Goal: Information Seeking & Learning: Compare options

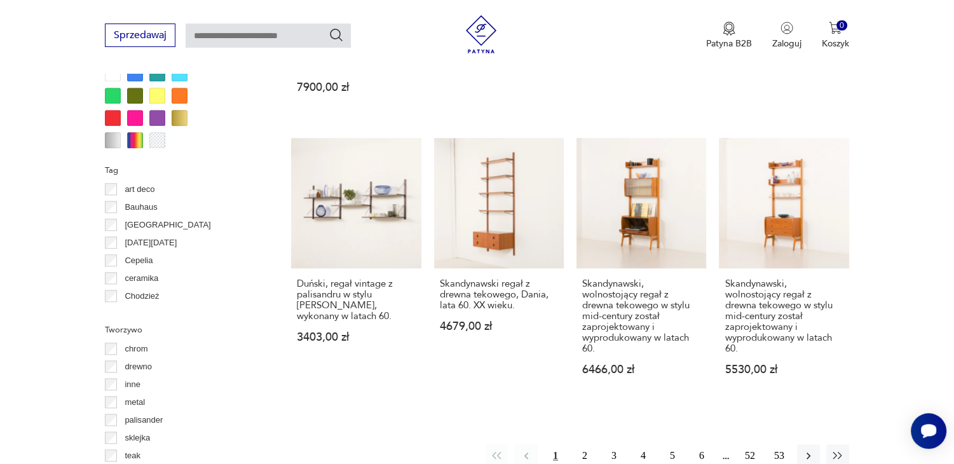
scroll to position [1316, 0]
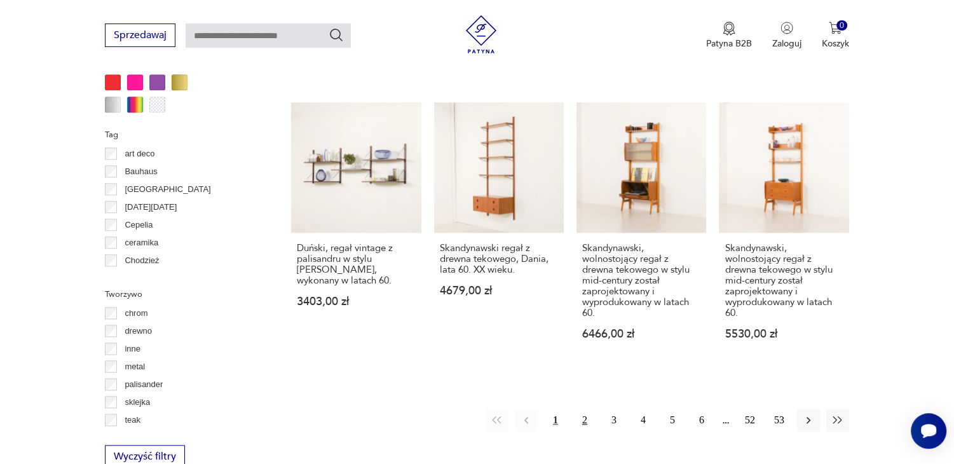
click at [586, 409] on button "2" at bounding box center [585, 420] width 23 height 23
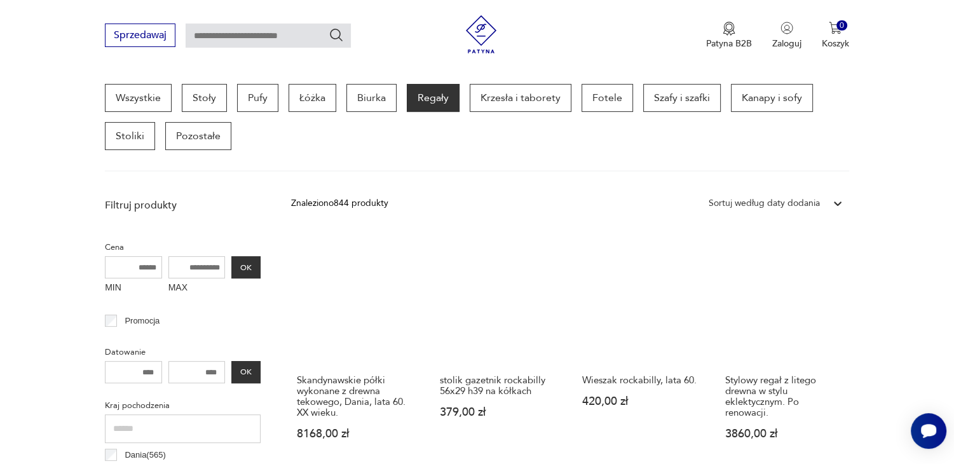
scroll to position [362, 0]
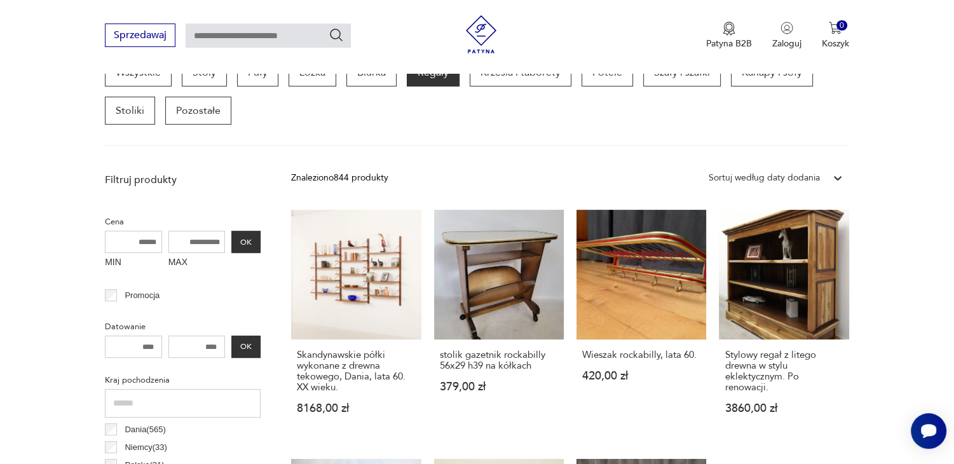
click at [200, 243] on input "MAX" at bounding box center [197, 242] width 57 height 22
type input "****"
click at [249, 246] on button "OK" at bounding box center [245, 242] width 29 height 22
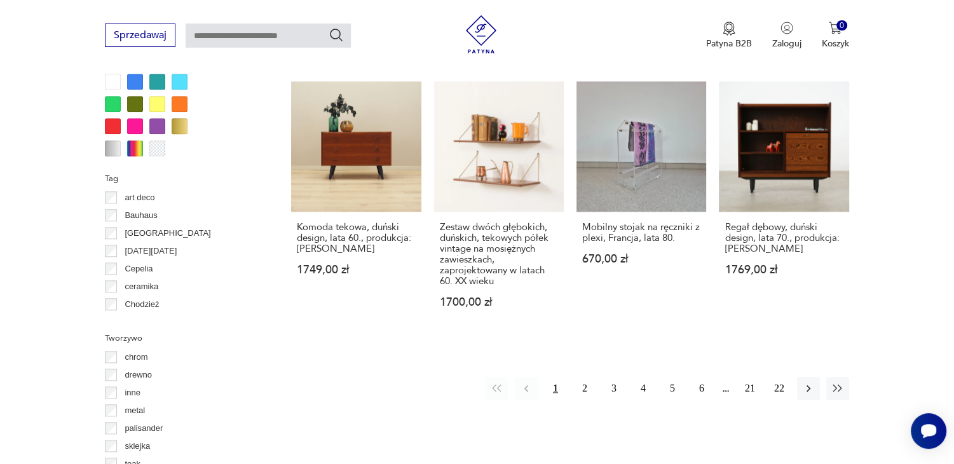
scroll to position [1431, 0]
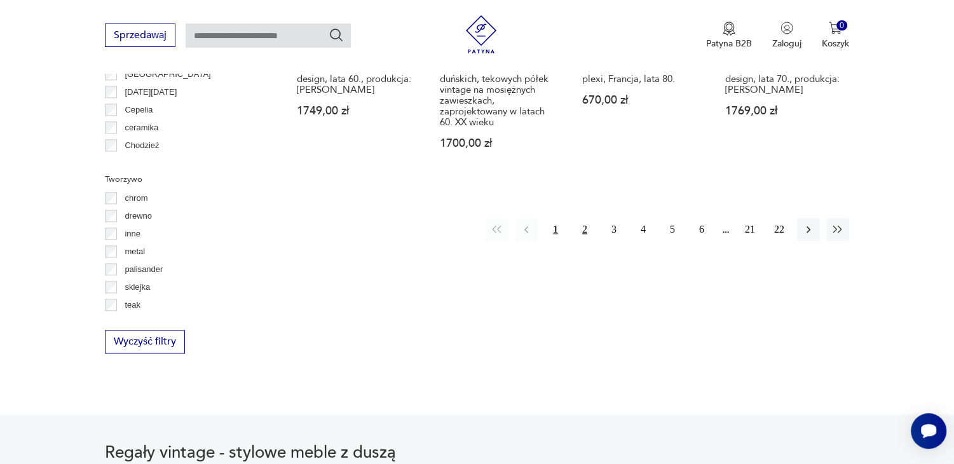
click at [588, 218] on button "2" at bounding box center [585, 229] width 23 height 23
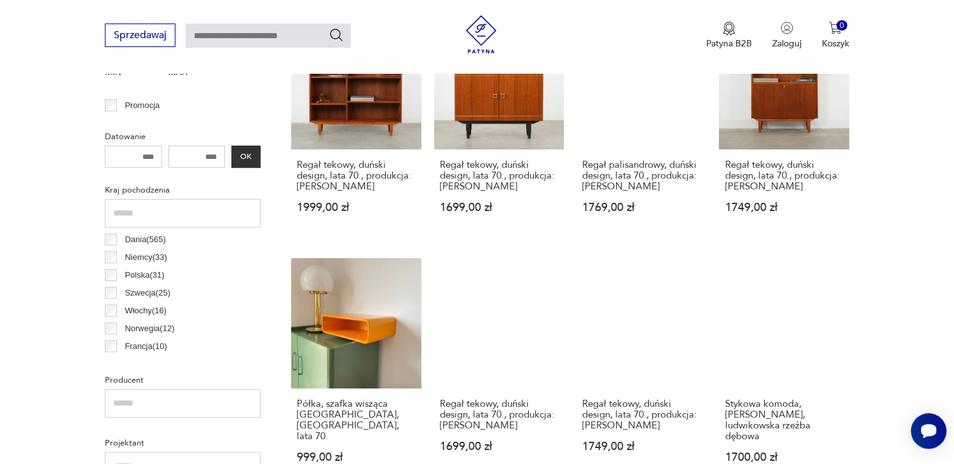
scroll to position [617, 0]
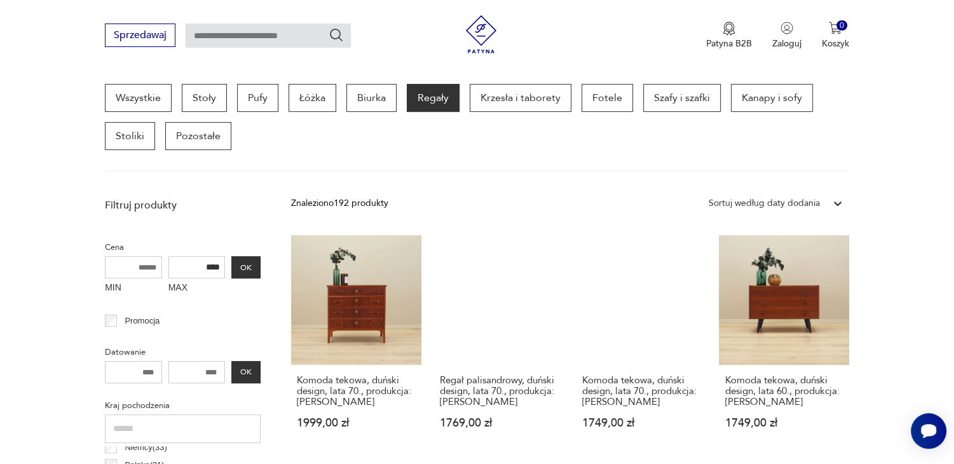
scroll to position [102, 0]
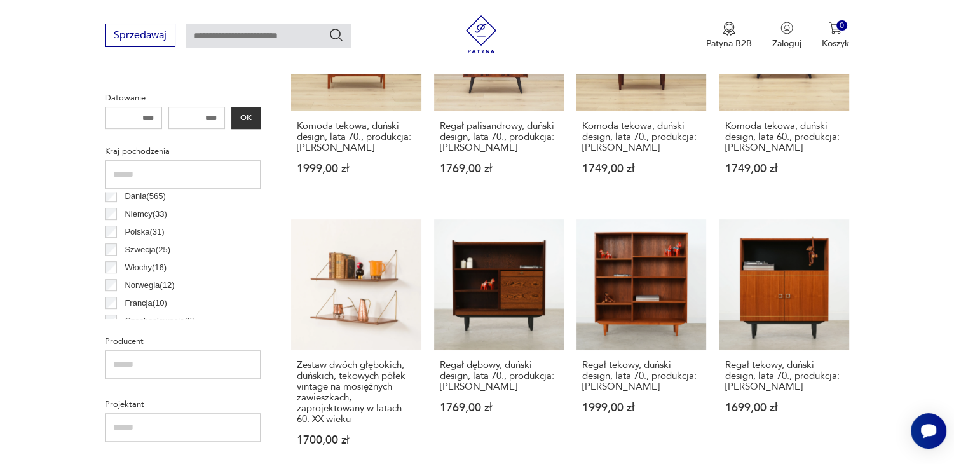
scroll to position [0, 0]
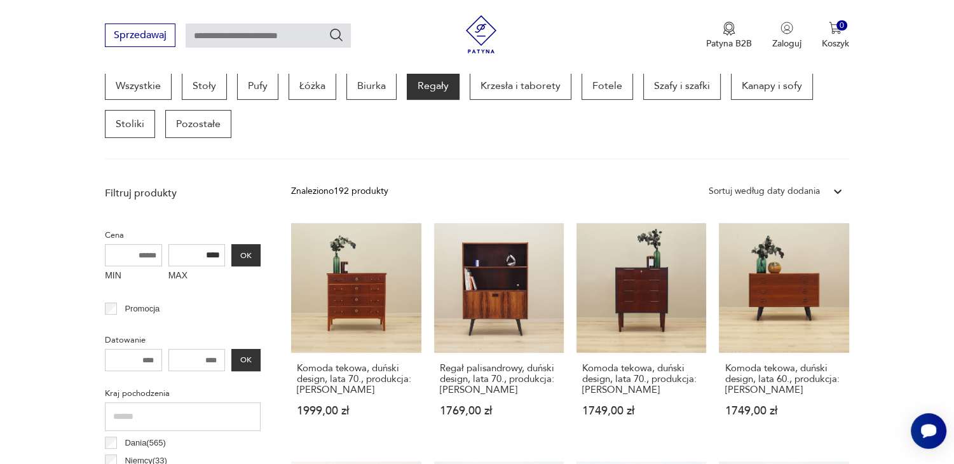
scroll to position [337, 0]
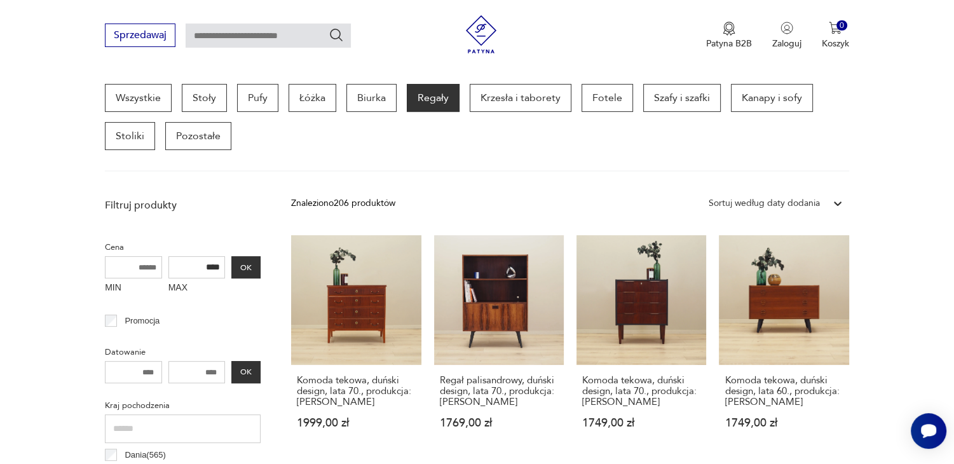
click at [209, 268] on input "****" at bounding box center [197, 267] width 57 height 22
type input "****"
click at [239, 269] on button "OK" at bounding box center [245, 267] width 29 height 22
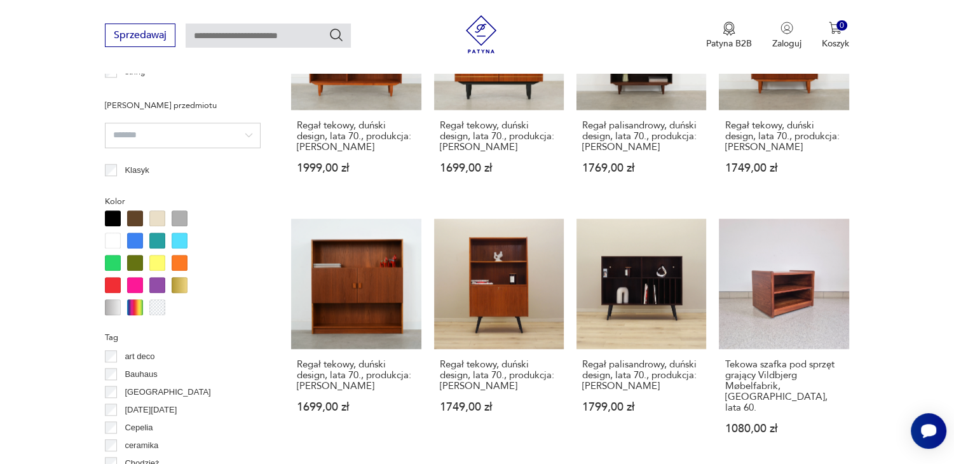
scroll to position [1253, 0]
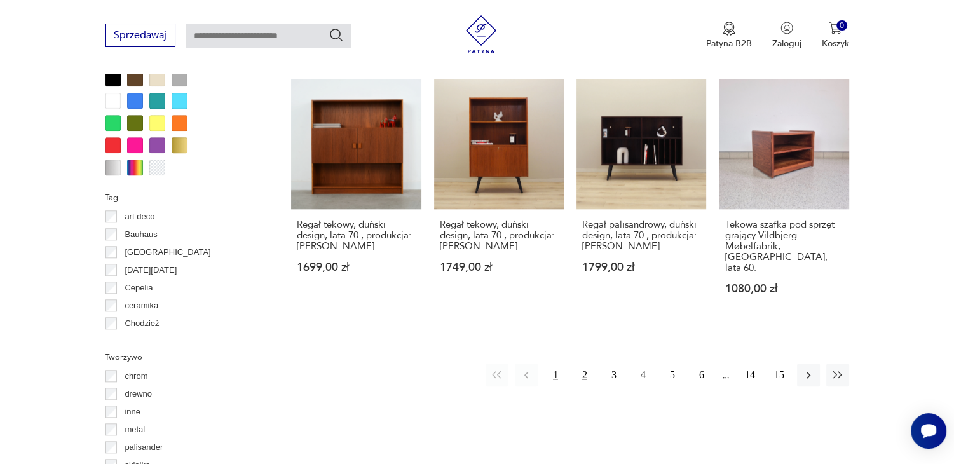
click at [583, 364] on button "2" at bounding box center [585, 375] width 23 height 23
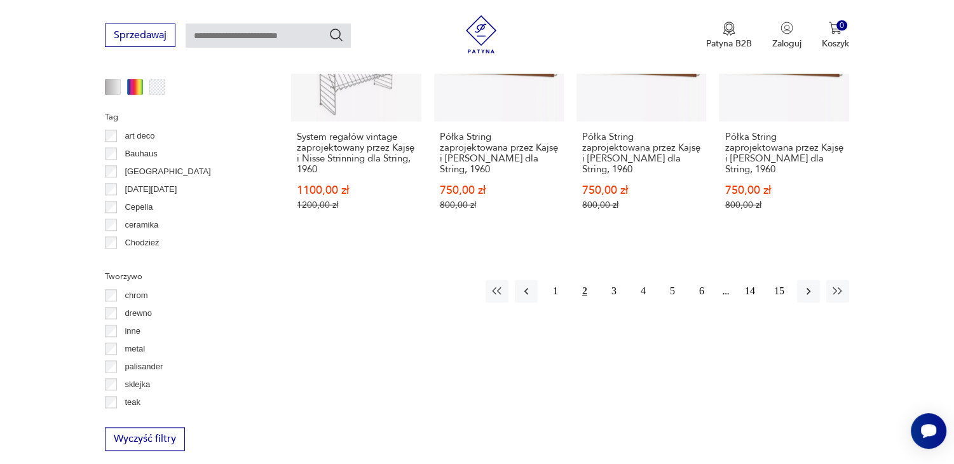
scroll to position [1380, 0]
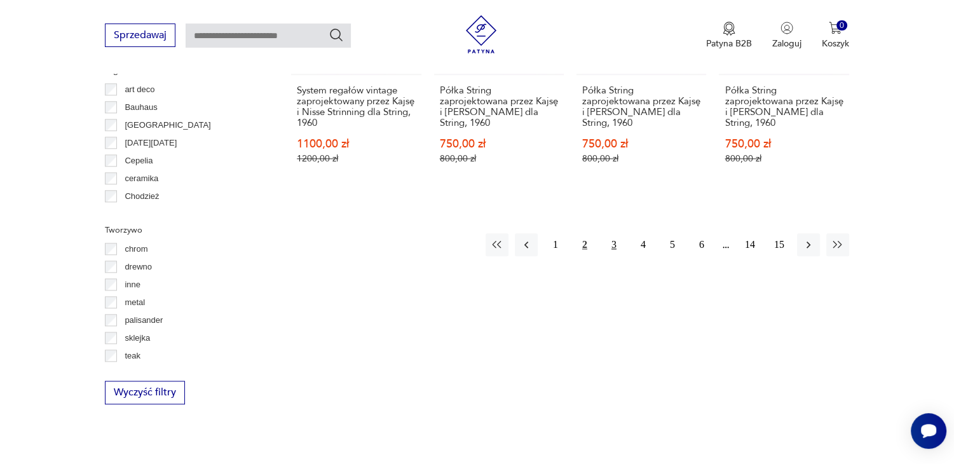
click at [615, 233] on button "3" at bounding box center [614, 244] width 23 height 23
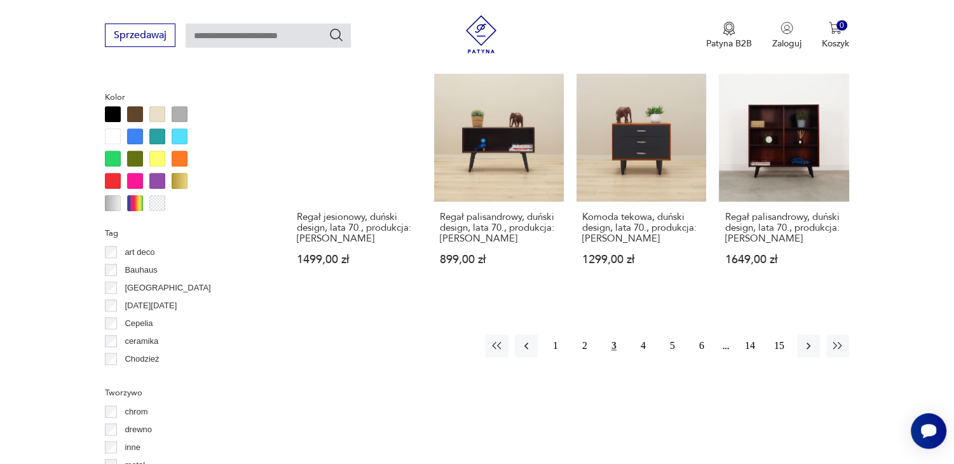
scroll to position [1278, 0]
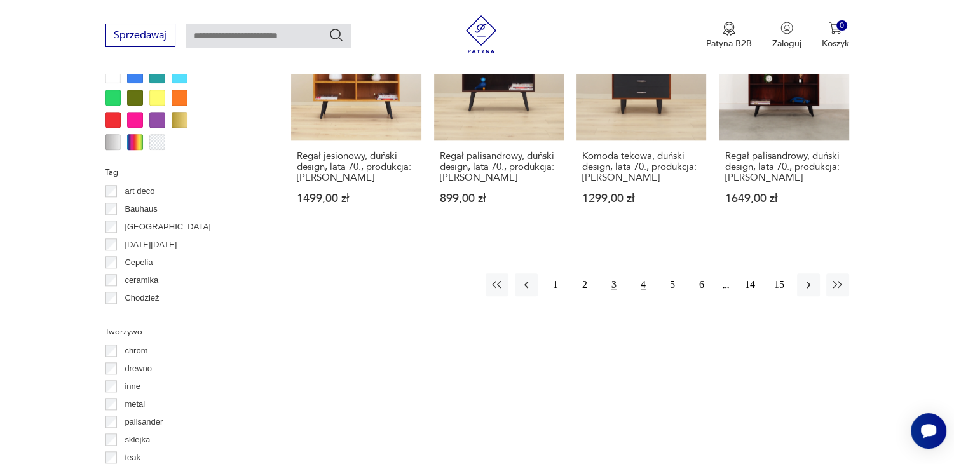
click at [647, 282] on button "4" at bounding box center [643, 284] width 23 height 23
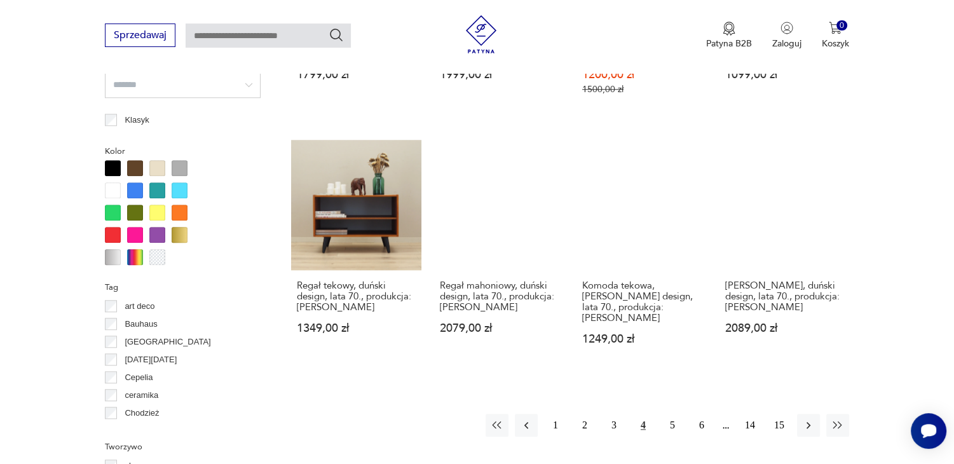
scroll to position [1176, 0]
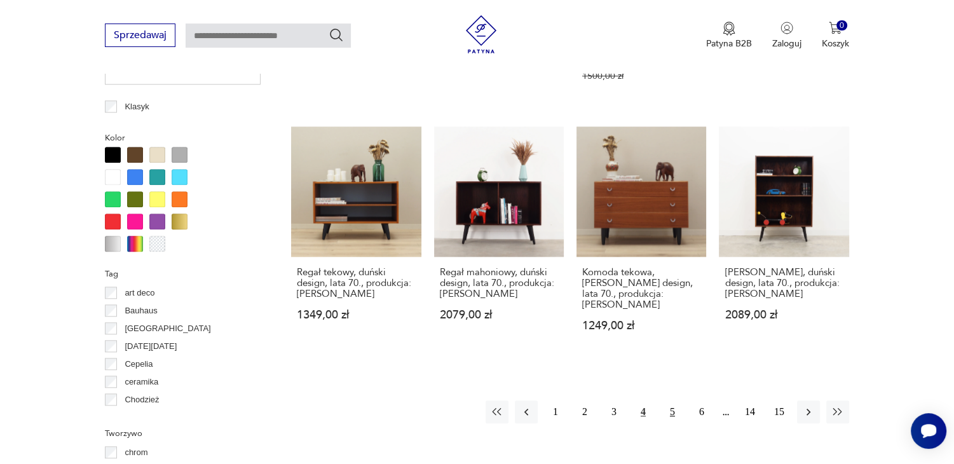
click at [674, 415] on button "5" at bounding box center [672, 412] width 23 height 23
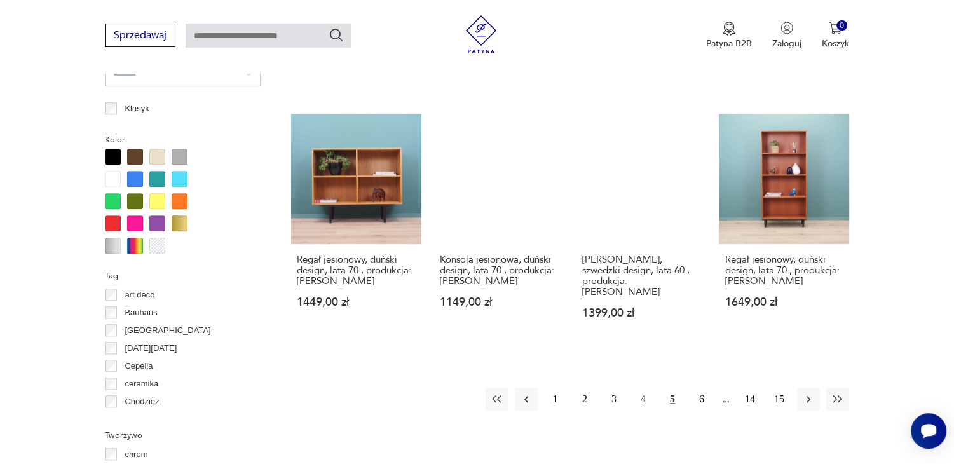
scroll to position [1176, 0]
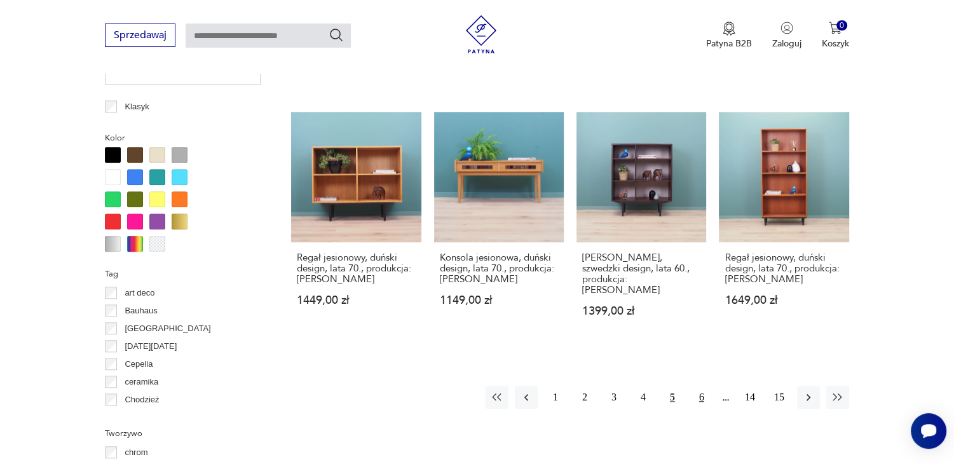
click at [703, 386] on button "6" at bounding box center [702, 397] width 23 height 23
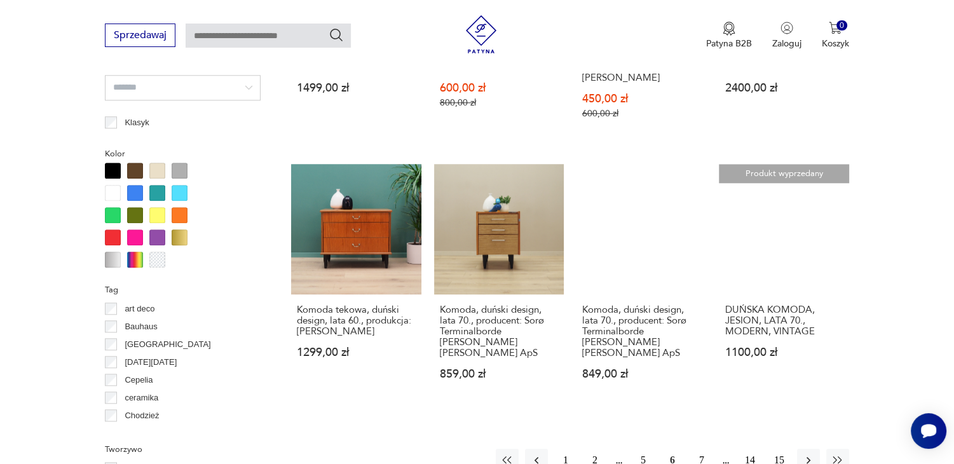
scroll to position [1176, 0]
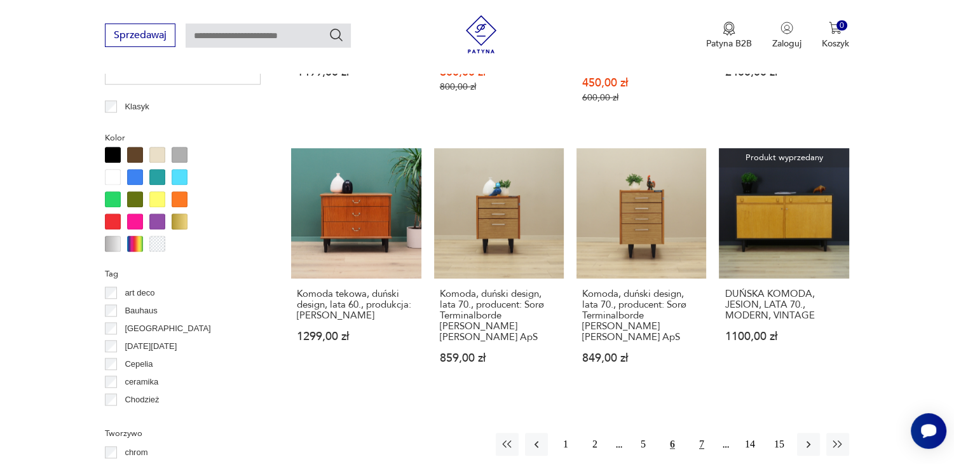
click at [705, 433] on button "7" at bounding box center [702, 444] width 23 height 23
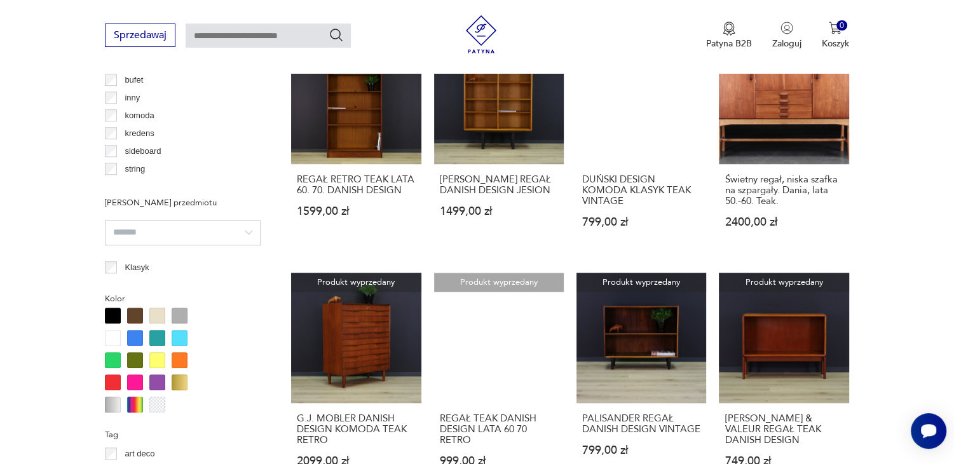
scroll to position [1176, 0]
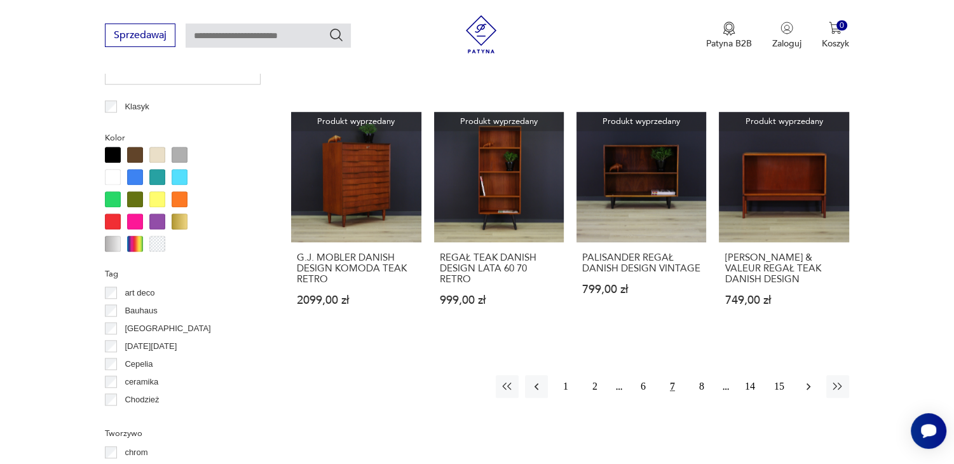
click at [812, 387] on icon "button" at bounding box center [808, 386] width 13 height 13
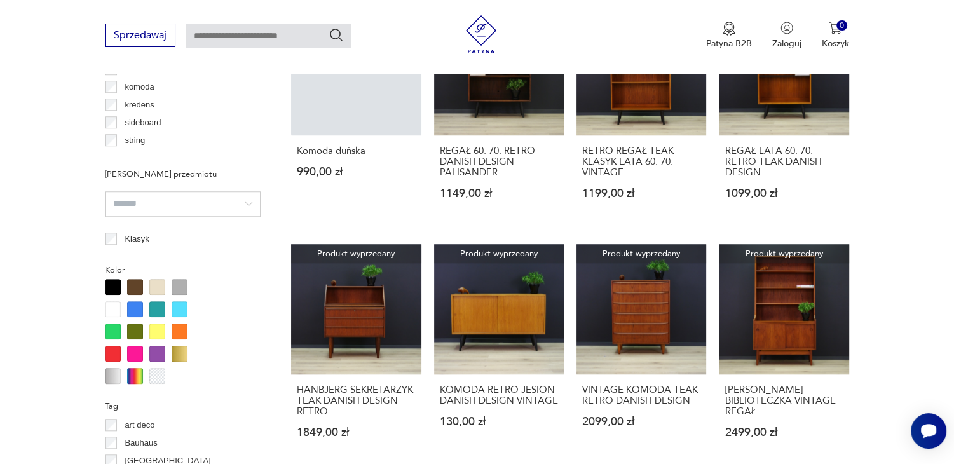
scroll to position [1202, 0]
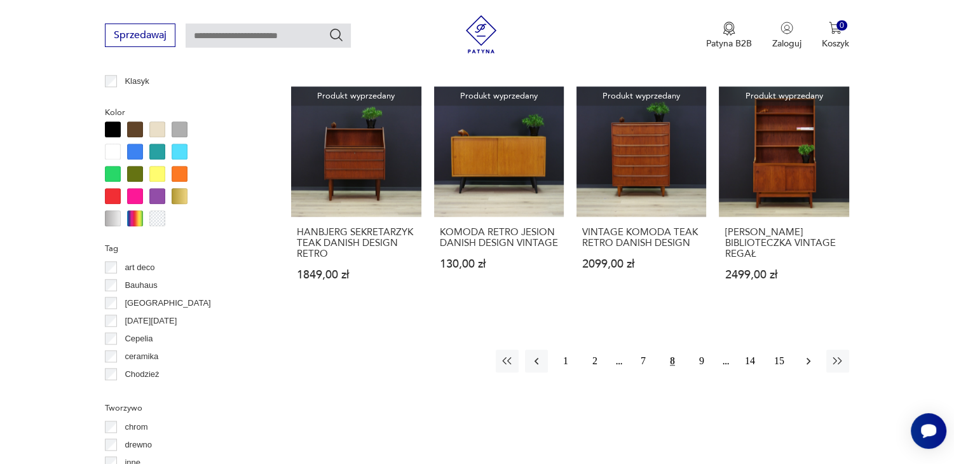
click at [808, 355] on icon "button" at bounding box center [808, 361] width 13 height 13
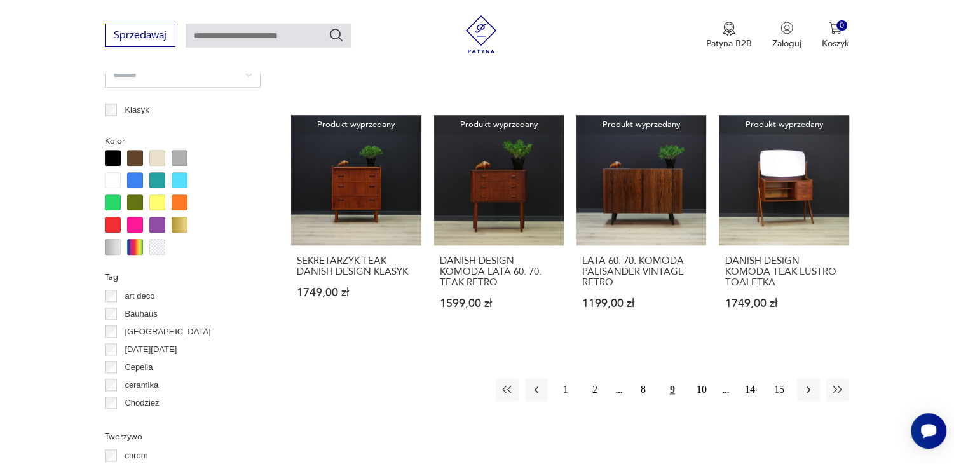
scroll to position [1176, 0]
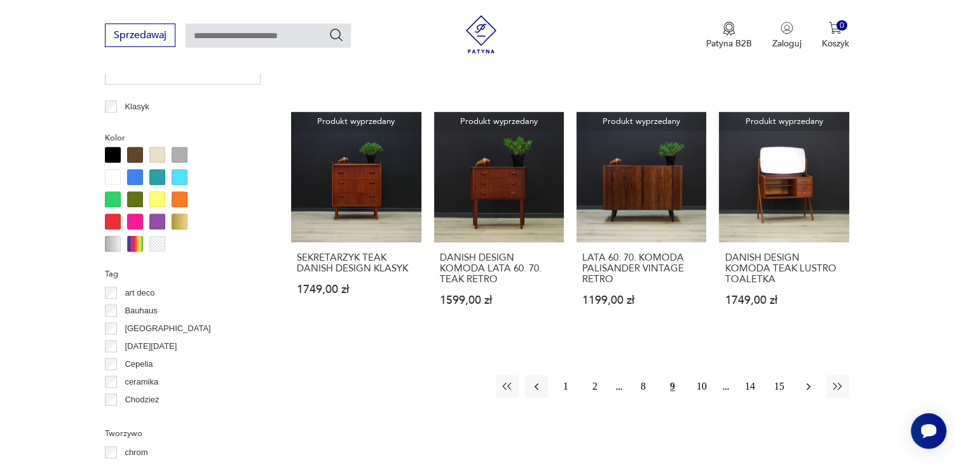
click at [804, 387] on icon "button" at bounding box center [808, 386] width 13 height 13
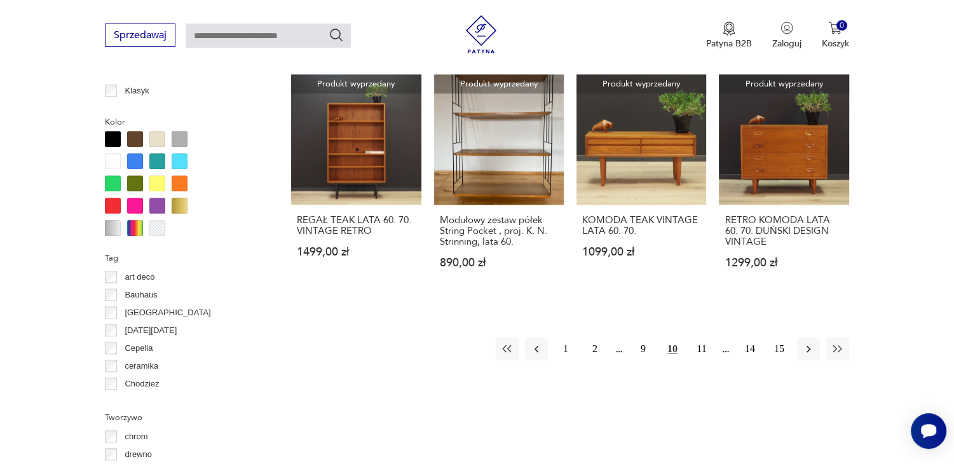
scroll to position [1253, 0]
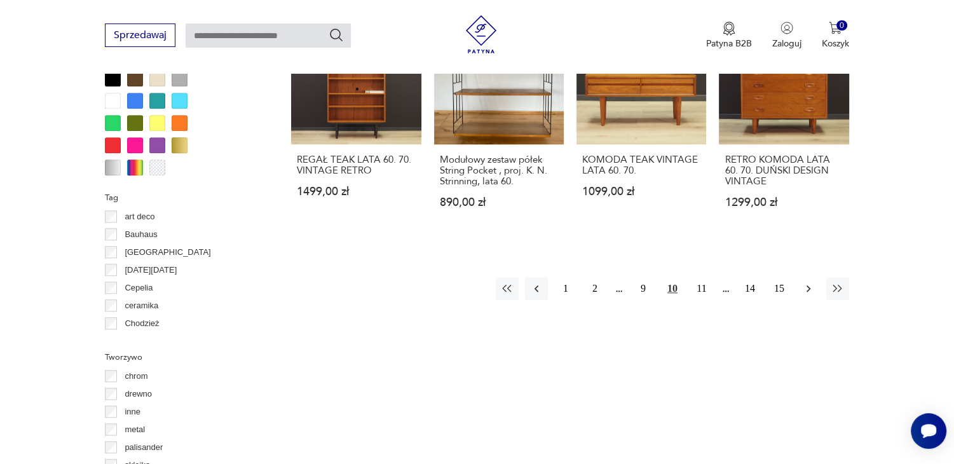
click at [809, 300] on button "button" at bounding box center [808, 288] width 23 height 23
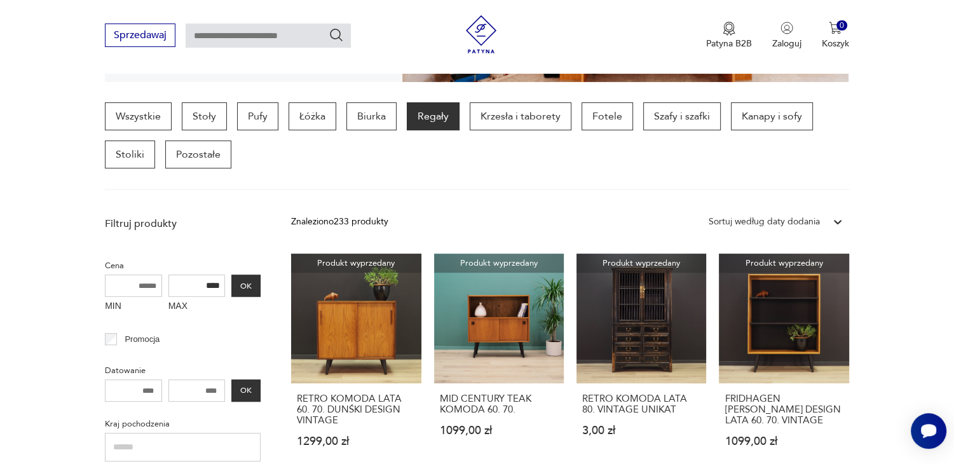
scroll to position [280, 0]
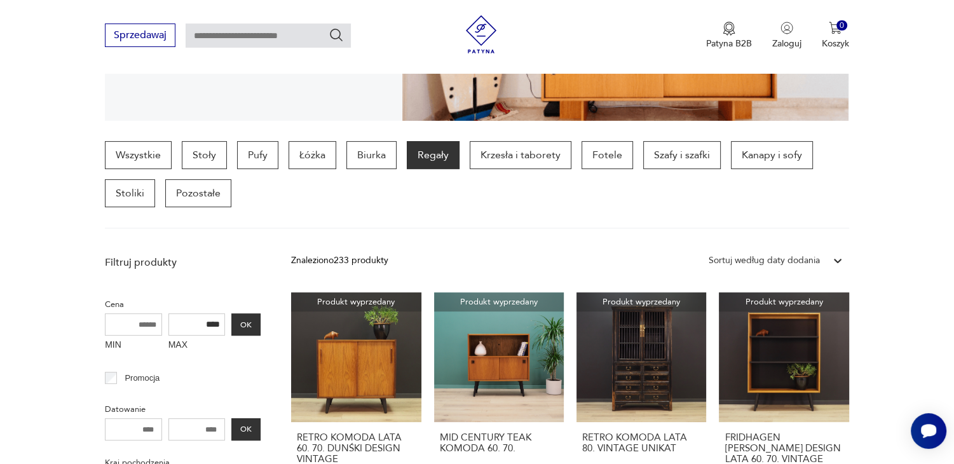
click at [142, 325] on input "MIN" at bounding box center [133, 324] width 57 height 22
type input "****"
click at [222, 321] on input "****" at bounding box center [197, 324] width 57 height 22
type input "*"
type input "****"
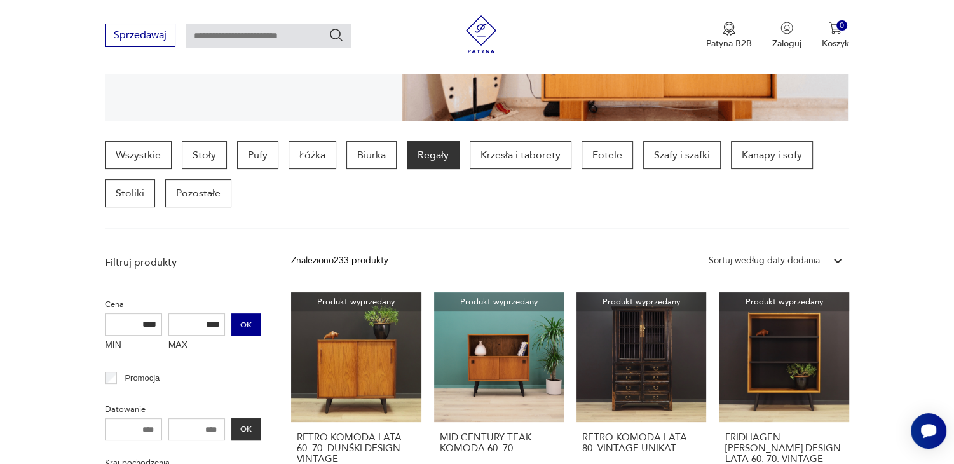
click at [244, 321] on button "OK" at bounding box center [245, 324] width 29 height 22
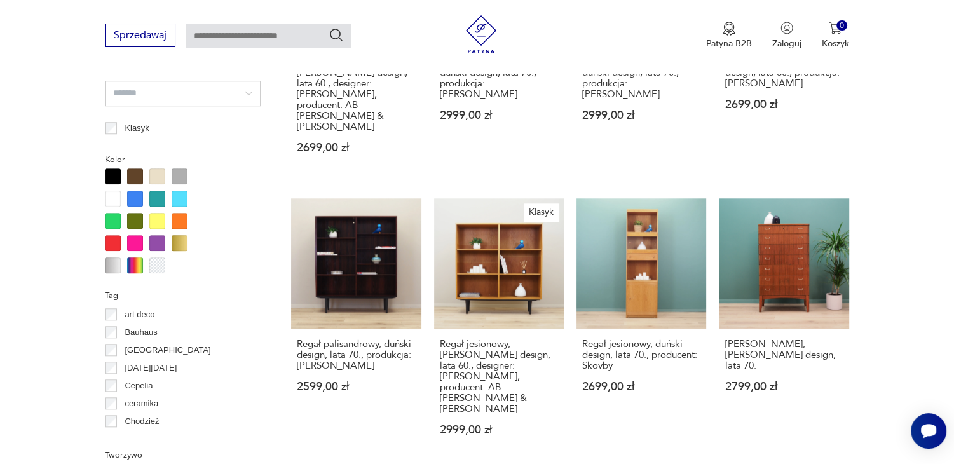
scroll to position [1304, 0]
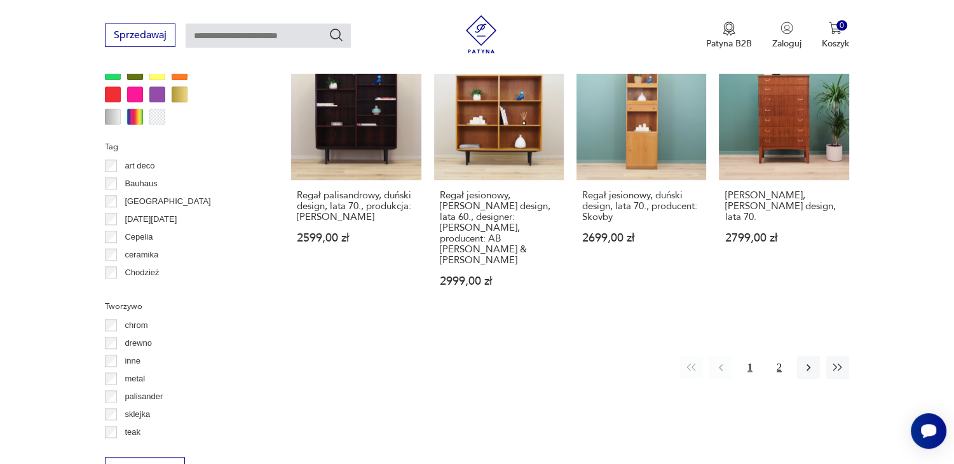
click at [773, 356] on button "2" at bounding box center [779, 367] width 23 height 23
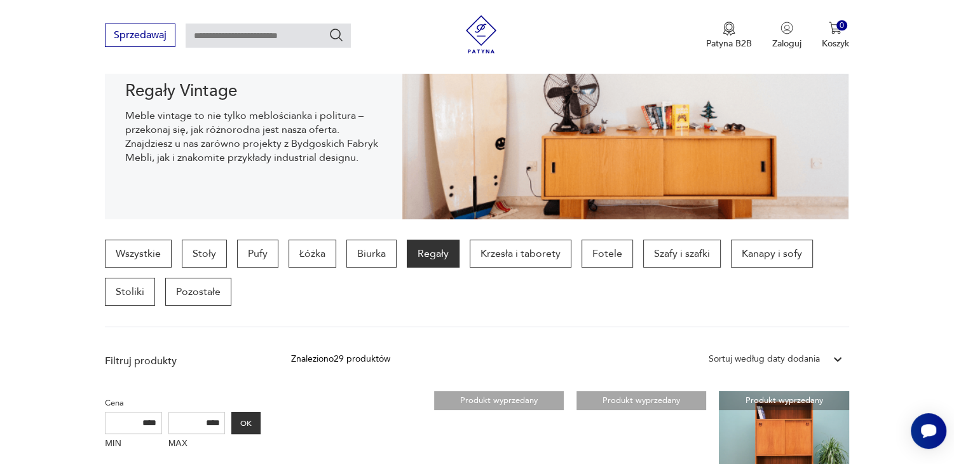
scroll to position [108, 0]
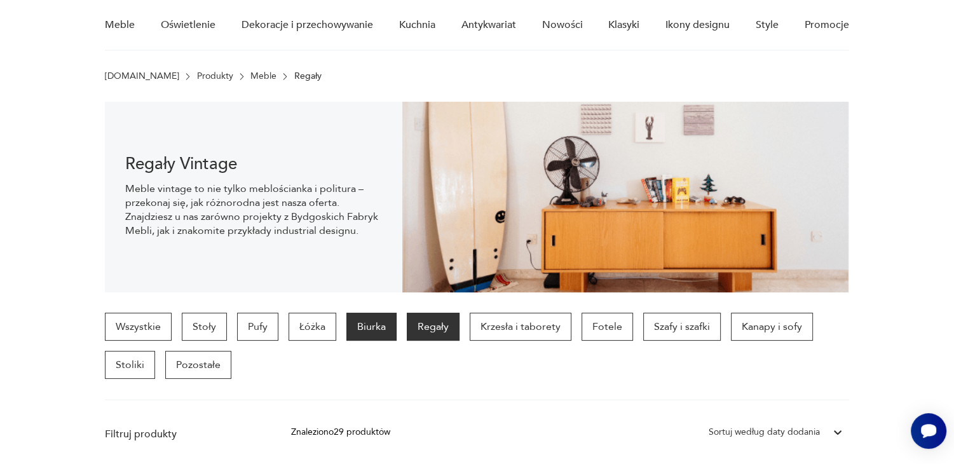
click at [359, 318] on p "Biurka" at bounding box center [372, 327] width 50 height 28
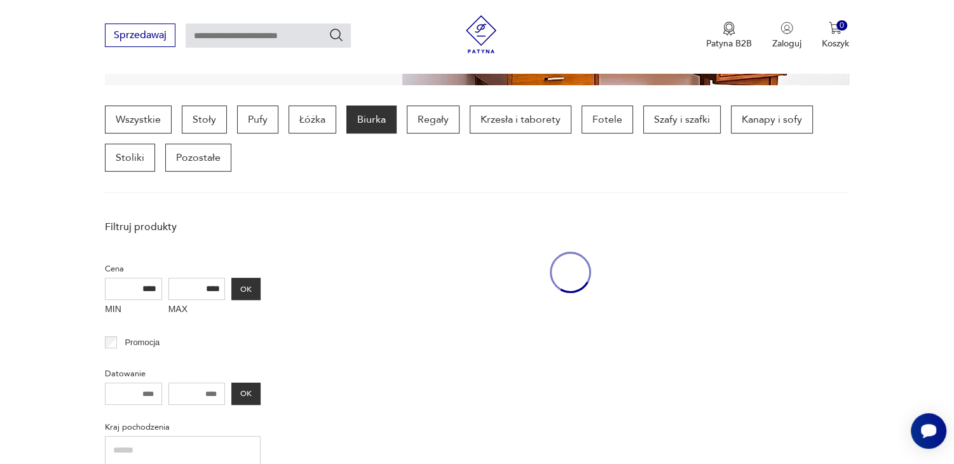
scroll to position [337, 0]
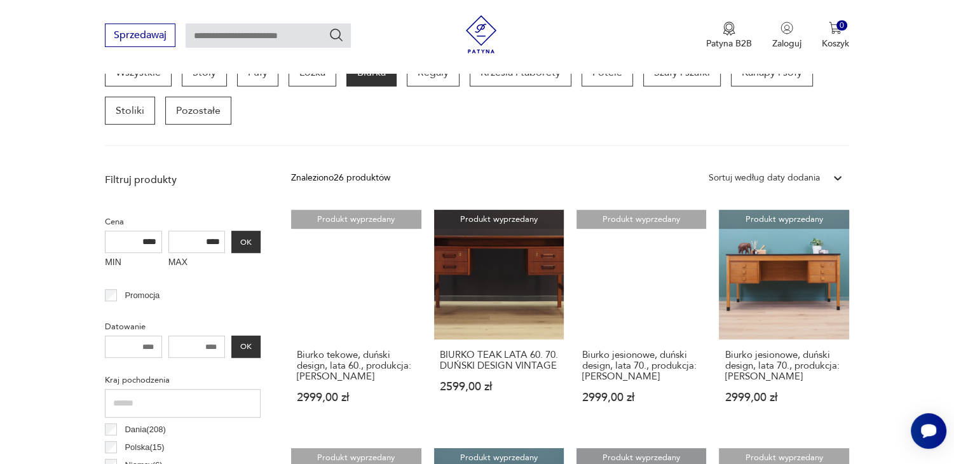
scroll to position [388, 0]
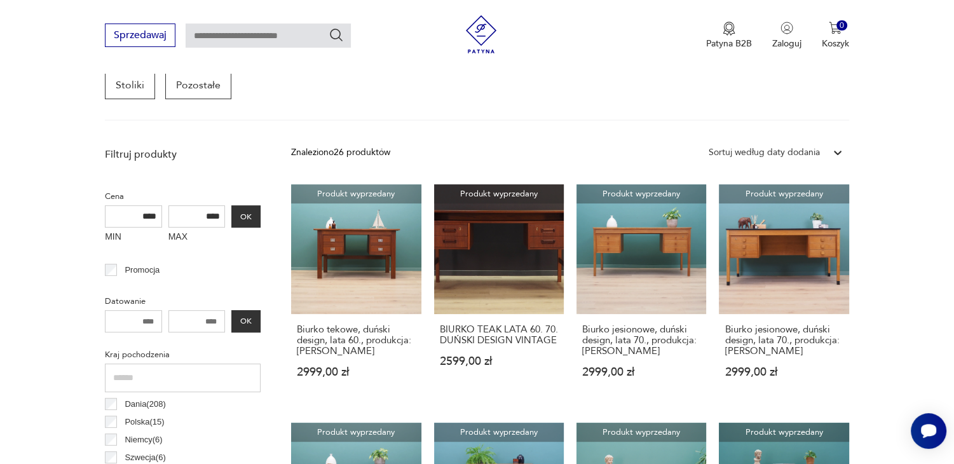
click at [157, 211] on input "****" at bounding box center [133, 216] width 57 height 22
type input "*"
click at [258, 219] on button "OK" at bounding box center [245, 216] width 29 height 22
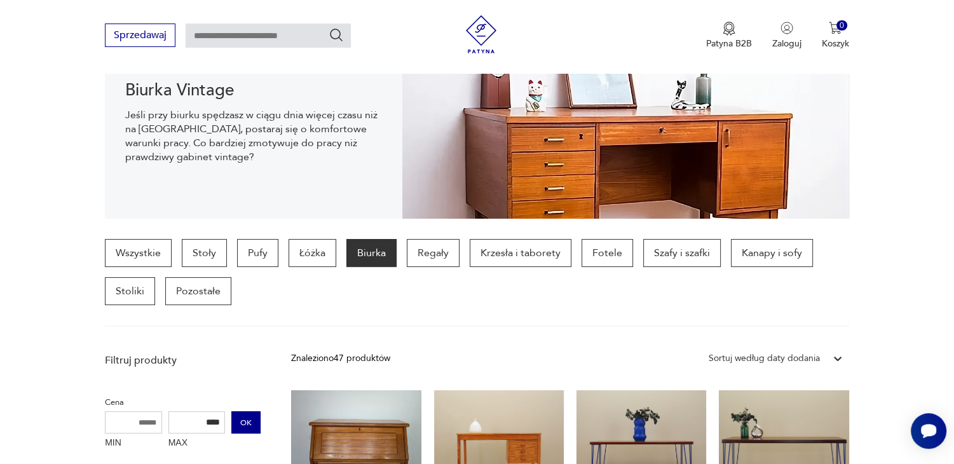
scroll to position [184, 0]
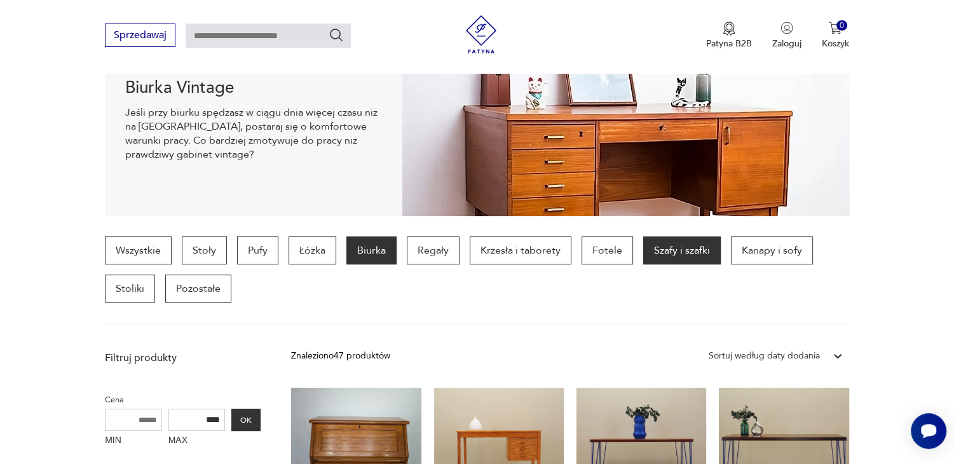
click at [685, 245] on p "Szafy i szafki" at bounding box center [682, 251] width 78 height 28
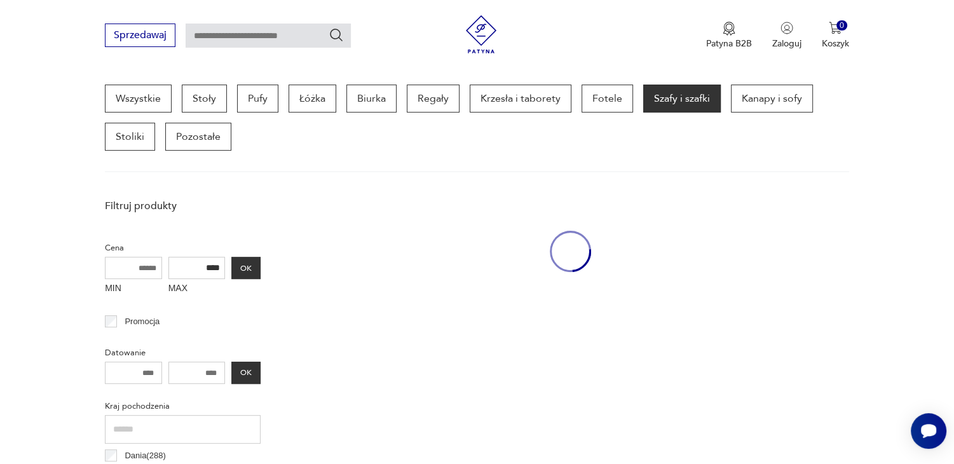
scroll to position [337, 0]
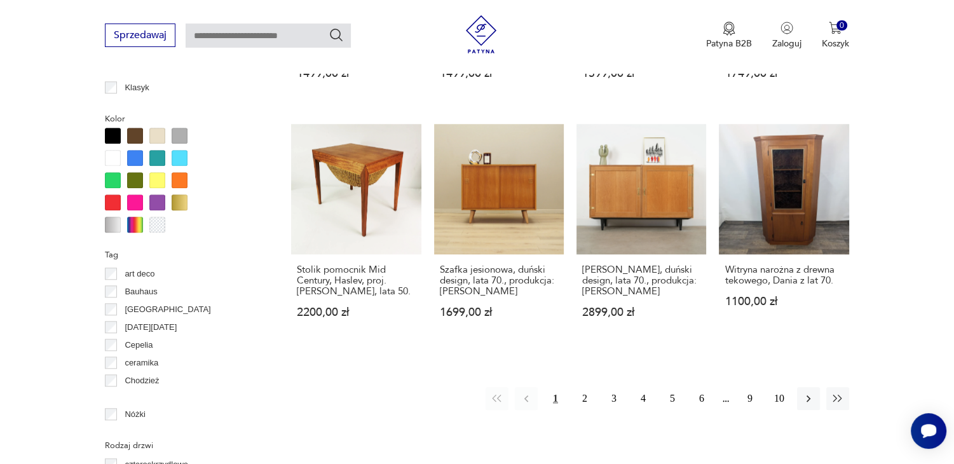
scroll to position [1176, 0]
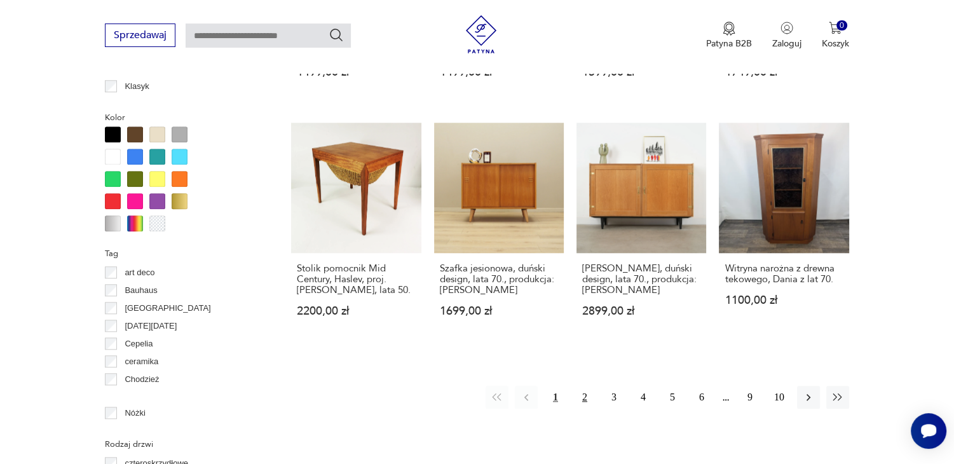
click at [586, 396] on button "2" at bounding box center [585, 397] width 23 height 23
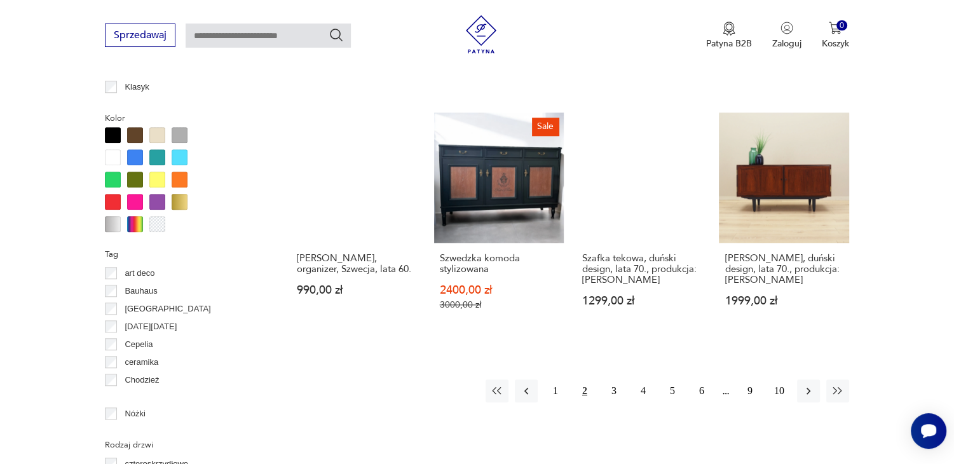
scroll to position [1176, 0]
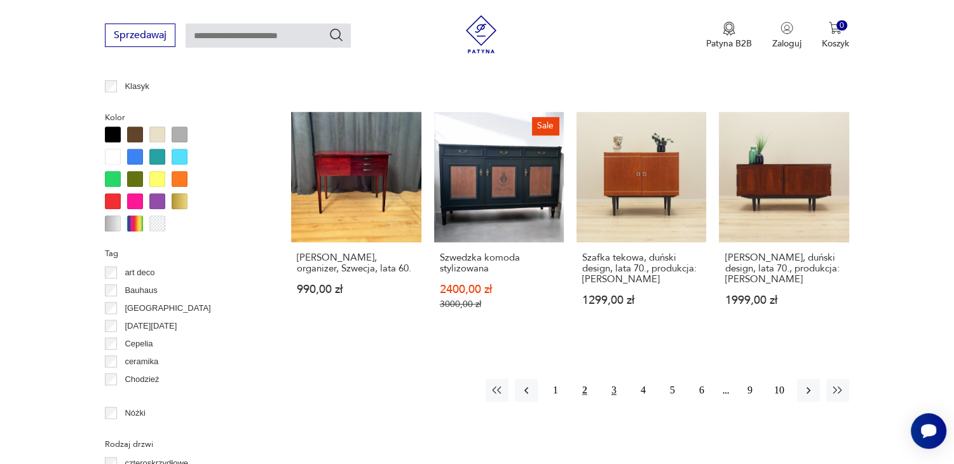
click at [614, 385] on button "3" at bounding box center [614, 390] width 23 height 23
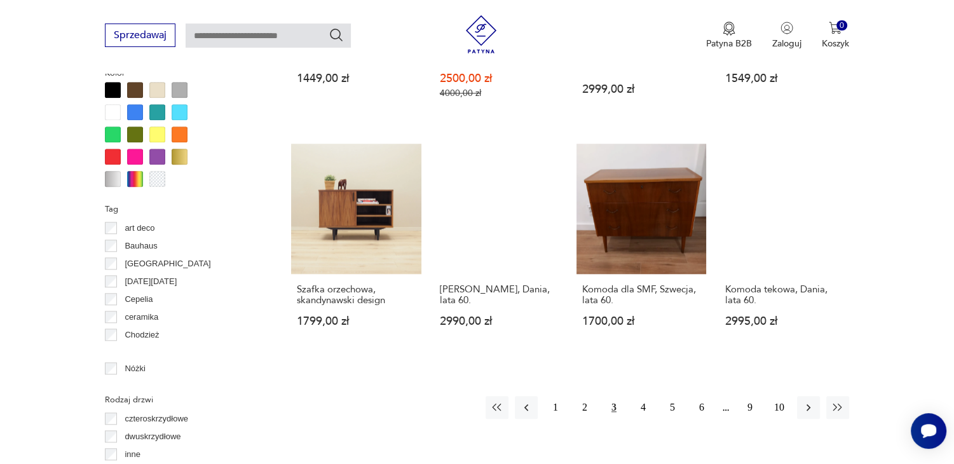
scroll to position [1253, 0]
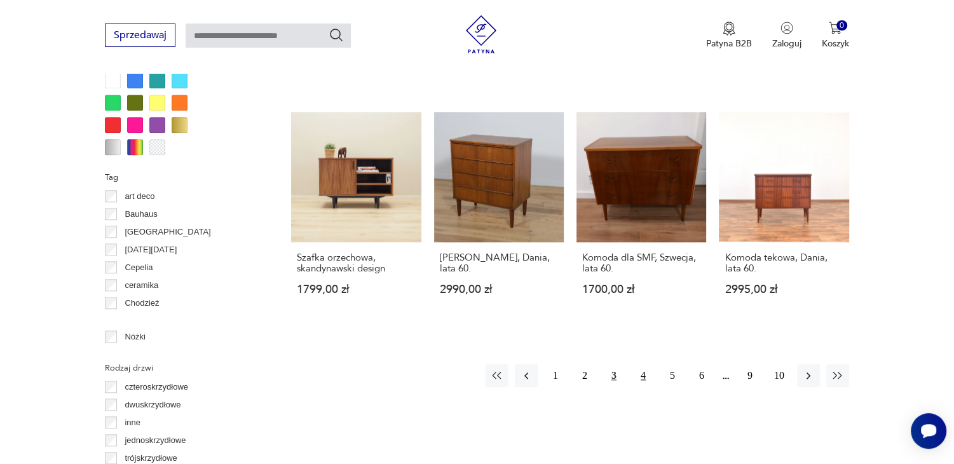
click at [640, 364] on button "4" at bounding box center [643, 375] width 23 height 23
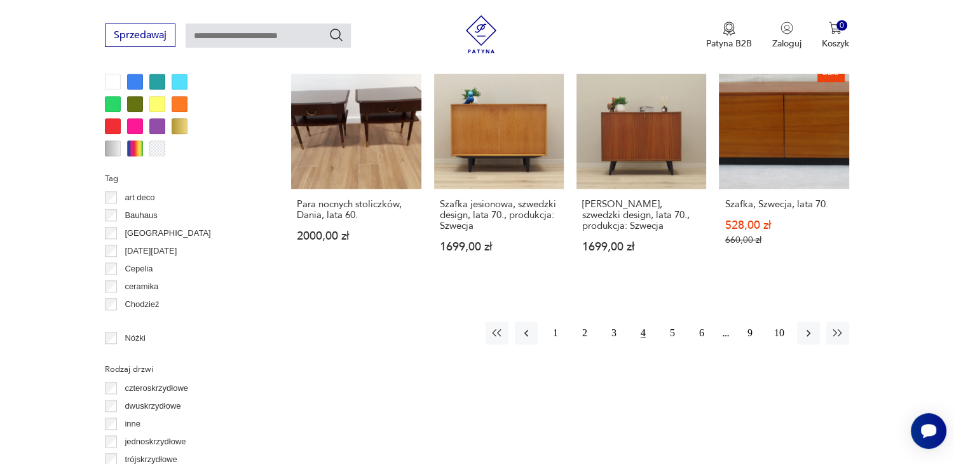
scroll to position [1253, 0]
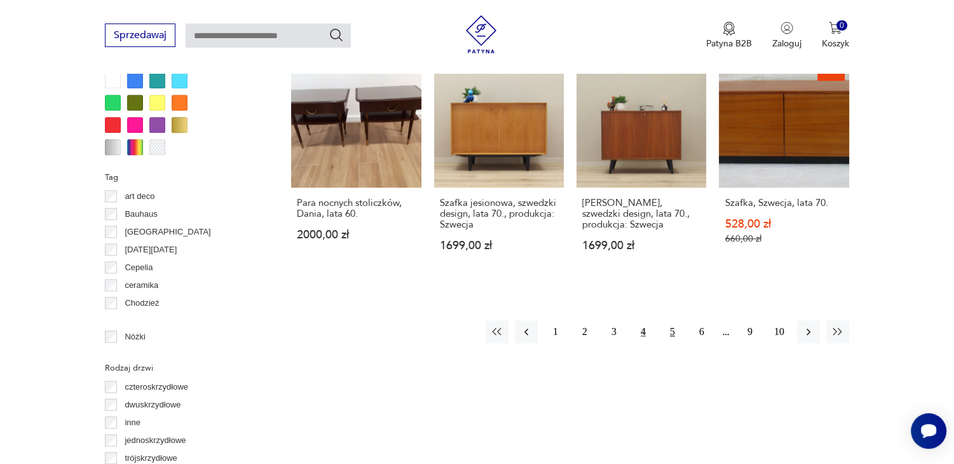
click at [669, 320] on button "5" at bounding box center [672, 331] width 23 height 23
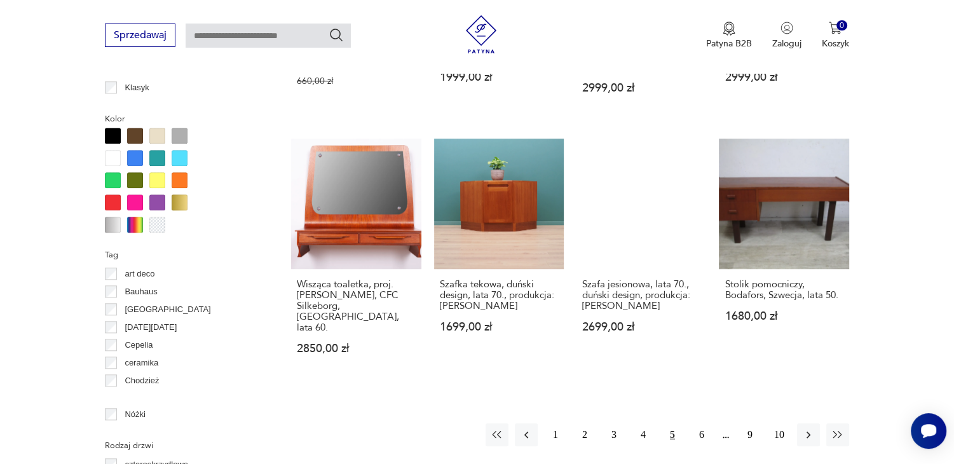
scroll to position [1176, 0]
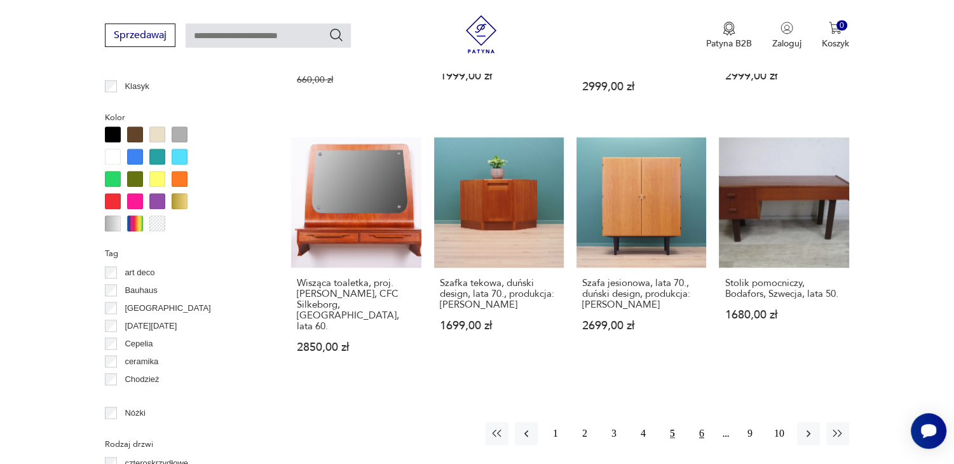
click at [706, 422] on button "6" at bounding box center [702, 433] width 23 height 23
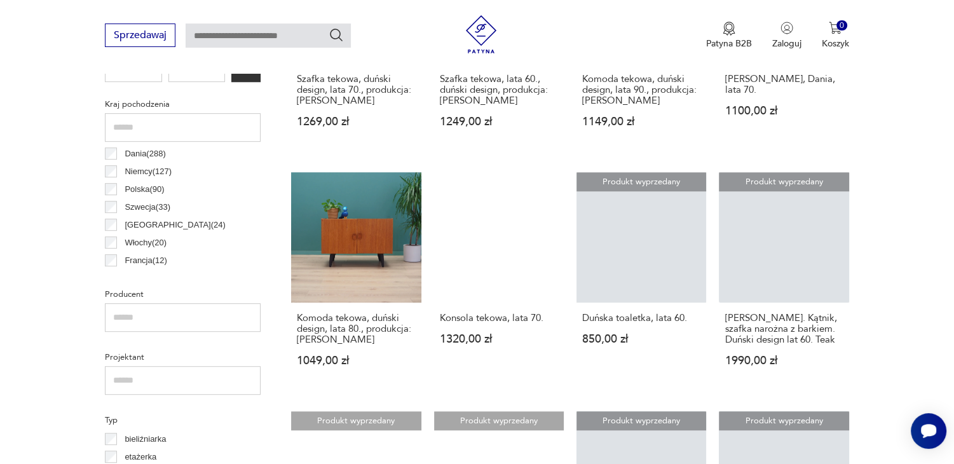
scroll to position [668, 0]
